Goal: Information Seeking & Learning: Find specific page/section

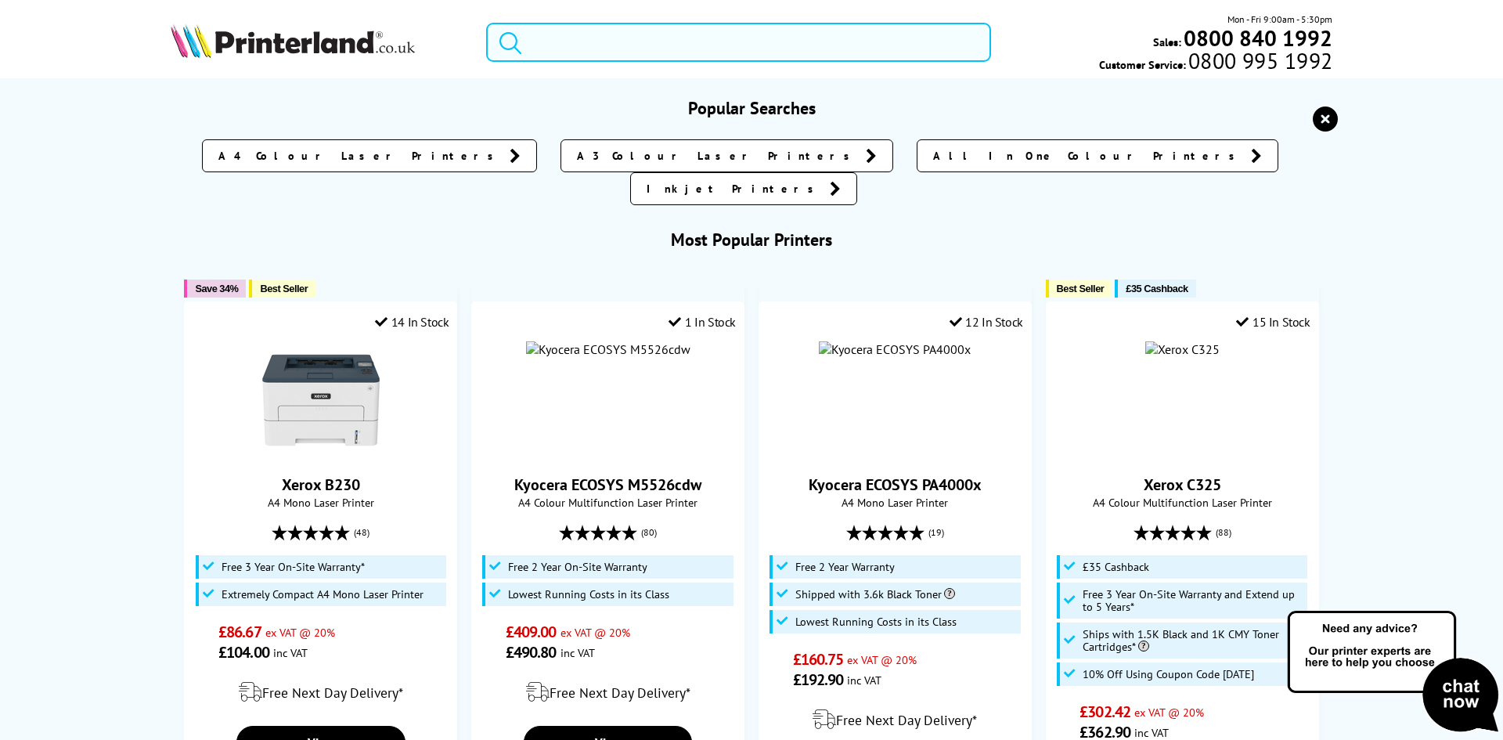
click at [584, 36] on input "search" at bounding box center [738, 42] width 505 height 39
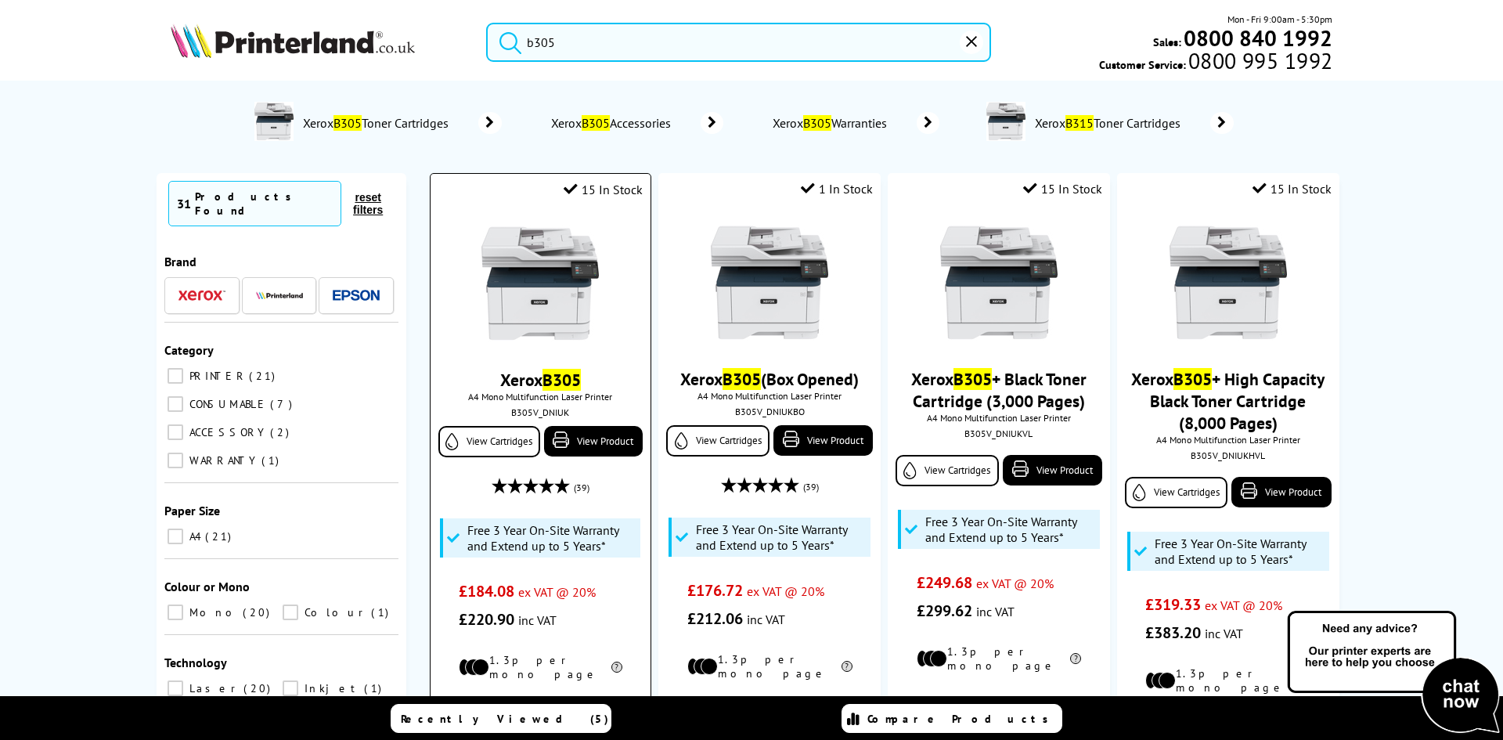
type input "b305"
click at [529, 256] on img at bounding box center [540, 283] width 117 height 117
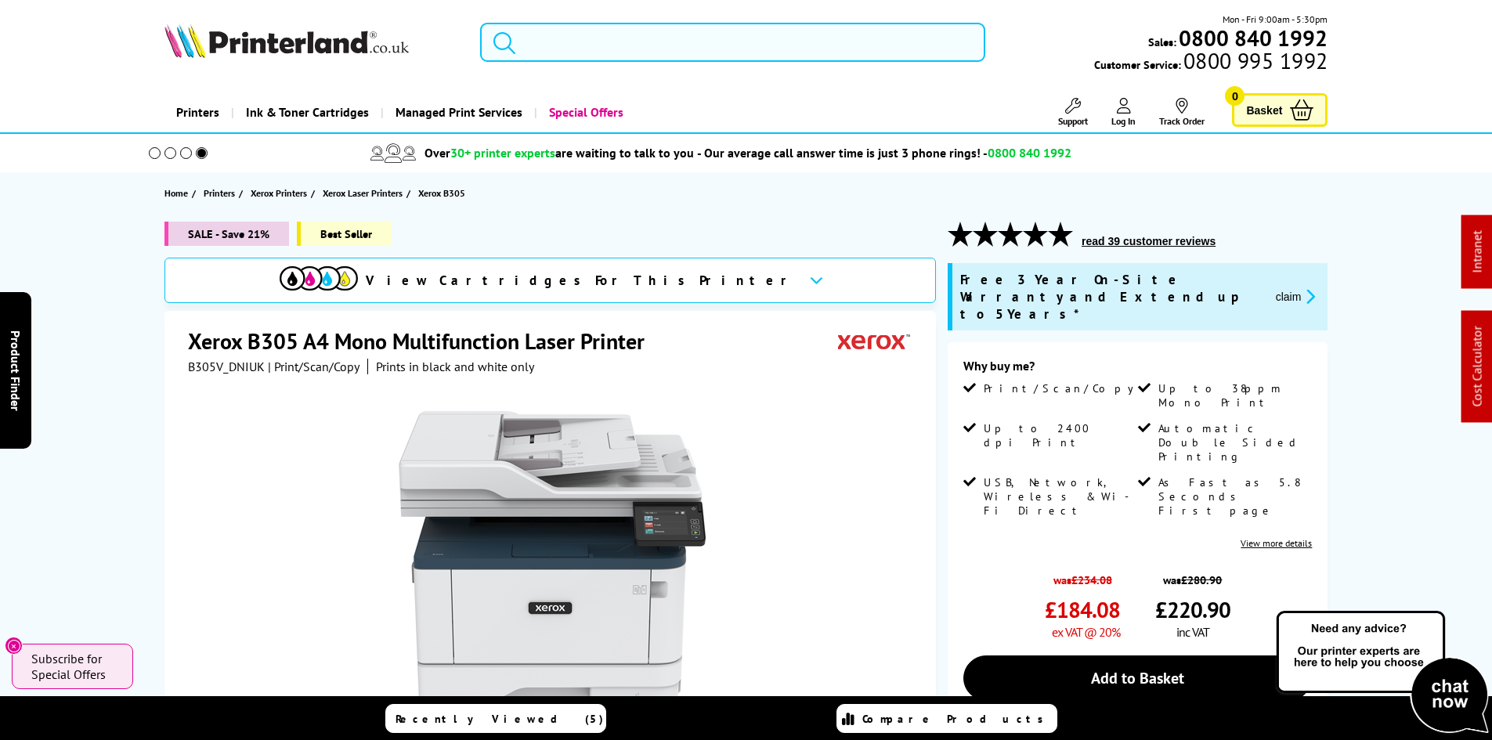
click at [604, 35] on input "search" at bounding box center [732, 42] width 505 height 39
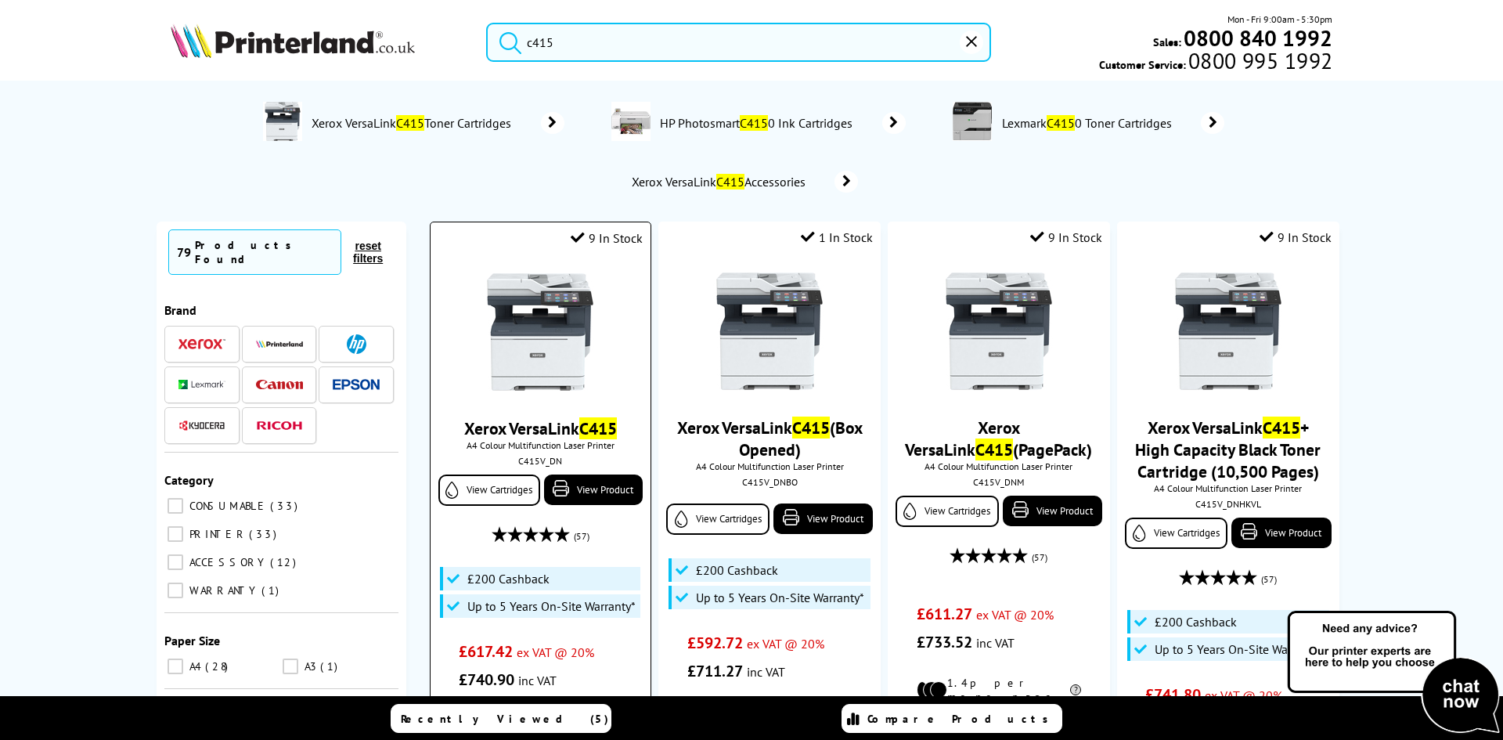
type input "c415"
click at [510, 330] on img at bounding box center [540, 331] width 117 height 117
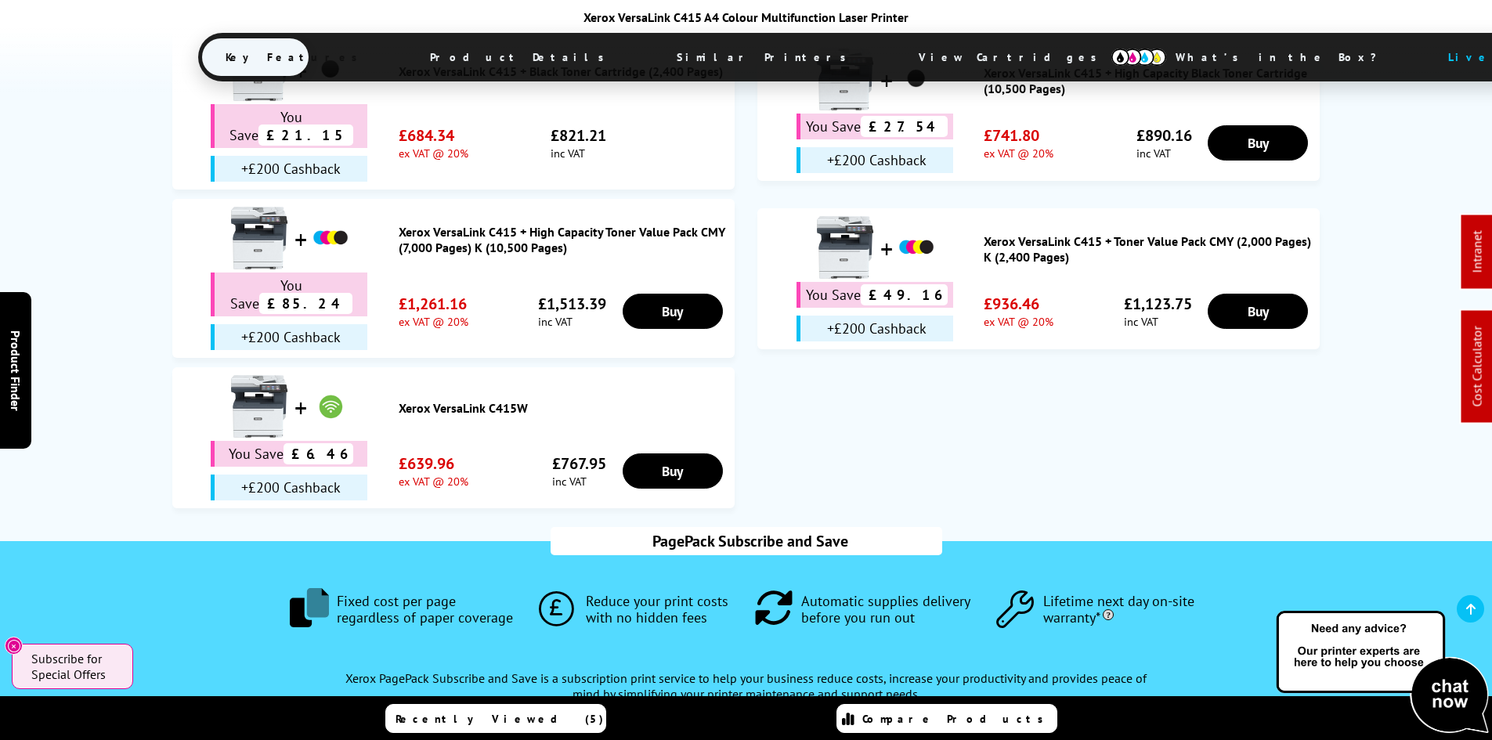
scroll to position [1018, 0]
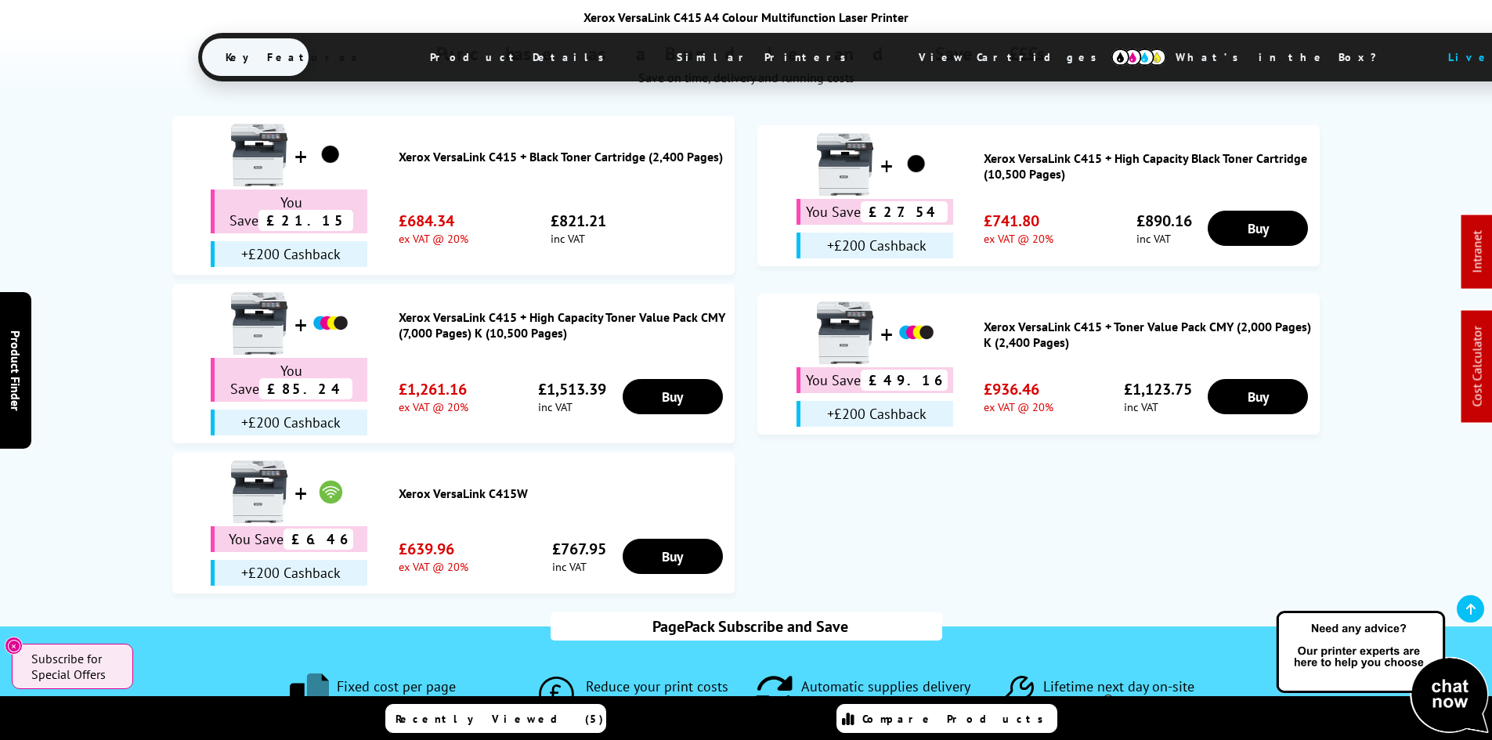
click at [500, 485] on link "Xerox VersaLink C415W" at bounding box center [563, 493] width 328 height 16
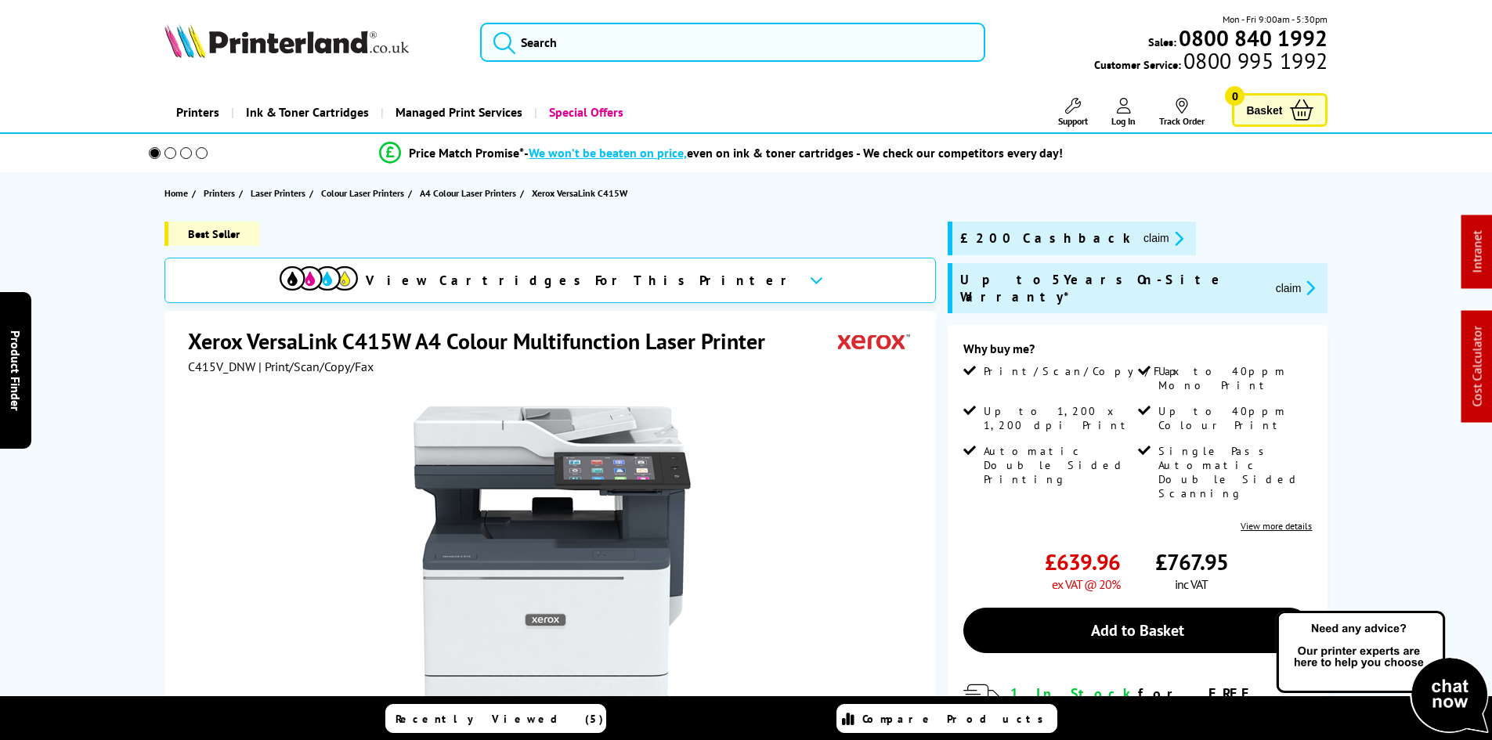
click at [121, 384] on div "Best Seller View Cartridges For This Printer Xerox VersaLink C415W A4 Colour Mu…" at bounding box center [746, 609] width 1253 height 774
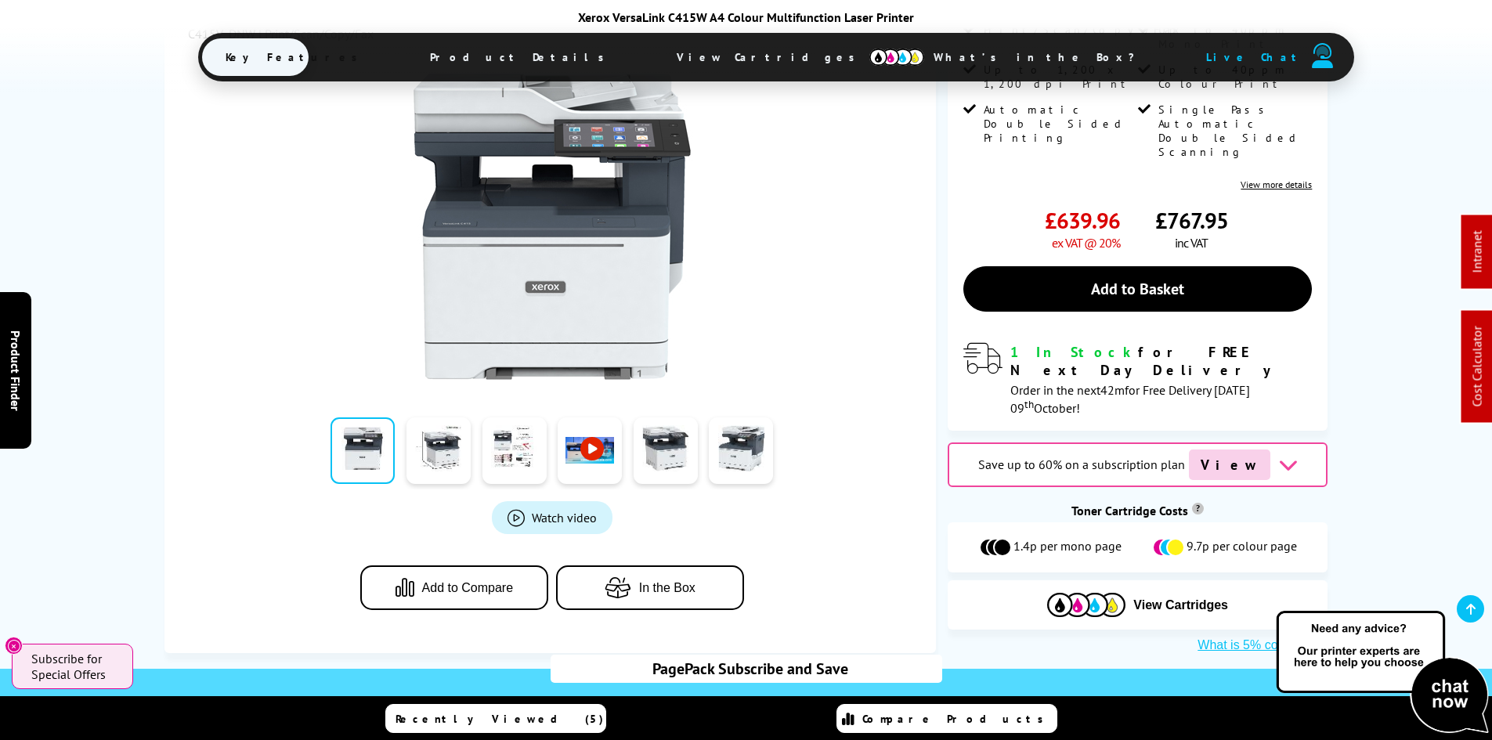
scroll to position [235, 0]
